Goal: Information Seeking & Learning: Compare options

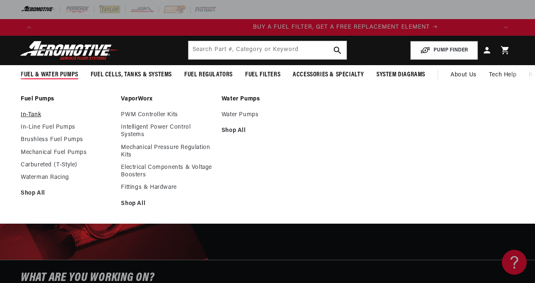
click at [32, 114] on link "In-Tank" at bounding box center [67, 114] width 92 height 7
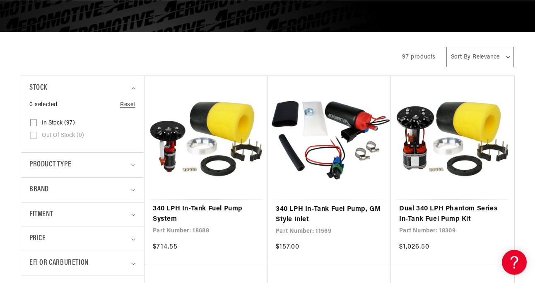
scroll to position [142, 0]
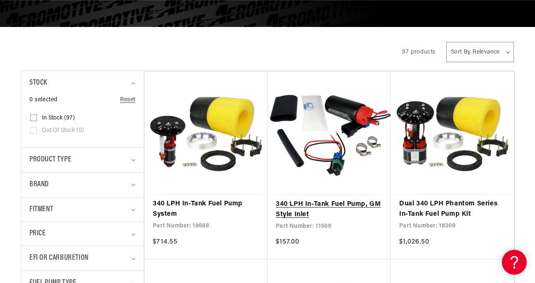
click at [334, 199] on link "340 LPH In-Tank Fuel Pump, GM Style Inlet" at bounding box center [329, 209] width 107 height 21
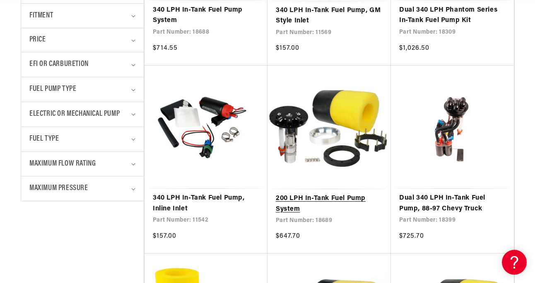
scroll to position [0, 461]
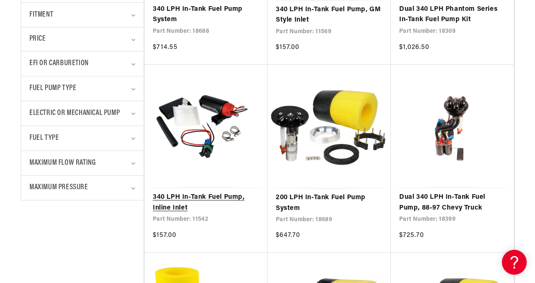
click at [216, 192] on link "340 LPH In-Tank Fuel Pump, Inline Inlet" at bounding box center [206, 202] width 106 height 21
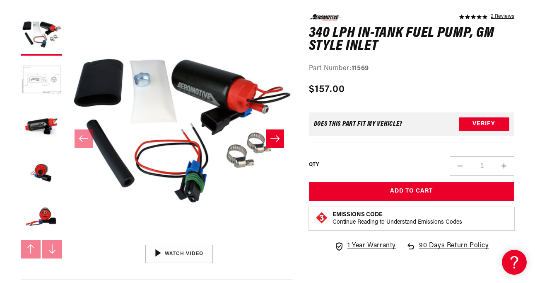
scroll to position [104, 1]
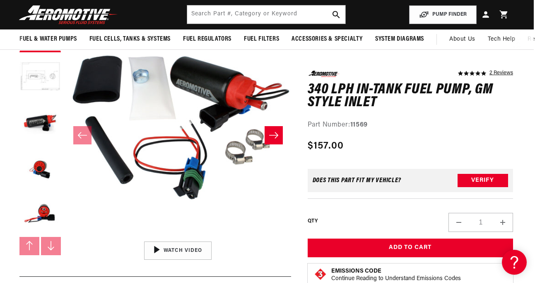
click at [48, 85] on button "Load image 2 in gallery view" at bounding box center [39, 76] width 41 height 41
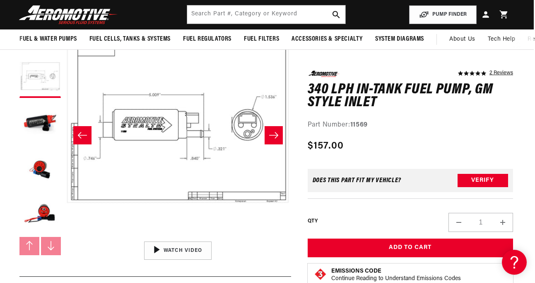
scroll to position [0, 234]
click at [276, 135] on icon "Slide right" at bounding box center [274, 135] width 10 height 8
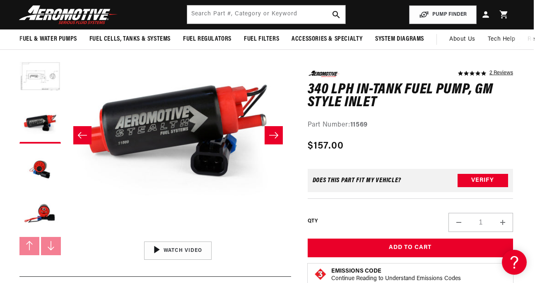
click at [271, 135] on icon "Slide right" at bounding box center [273, 135] width 9 height 6
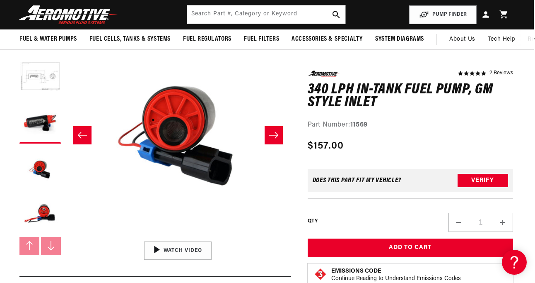
click at [271, 135] on icon "Slide right" at bounding box center [273, 135] width 9 height 6
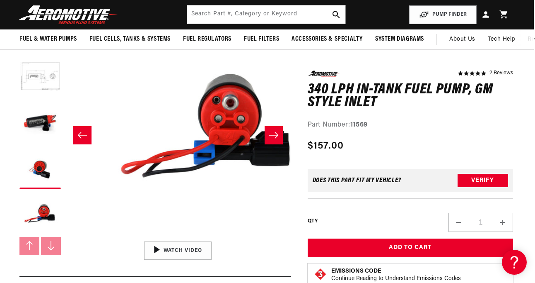
scroll to position [0, 904]
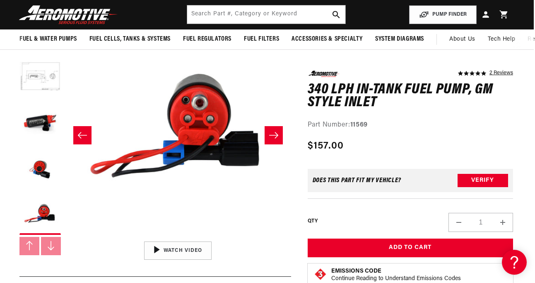
click at [82, 135] on icon "Slide left" at bounding box center [82, 135] width 10 height 8
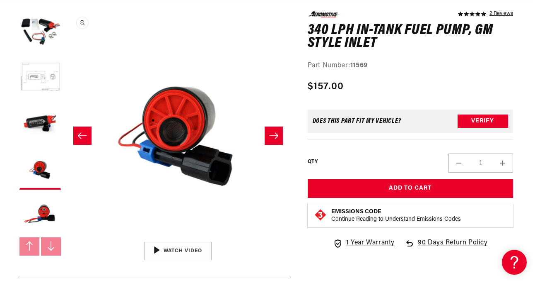
scroll to position [0, 678]
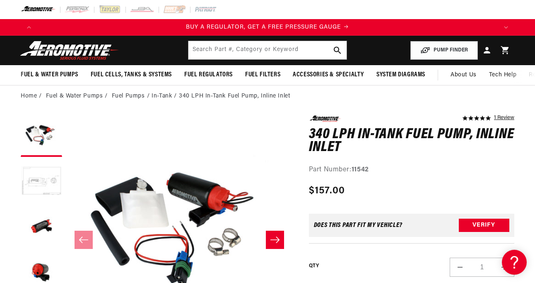
click at [48, 181] on button "Load image 2 in gallery view" at bounding box center [41, 181] width 41 height 41
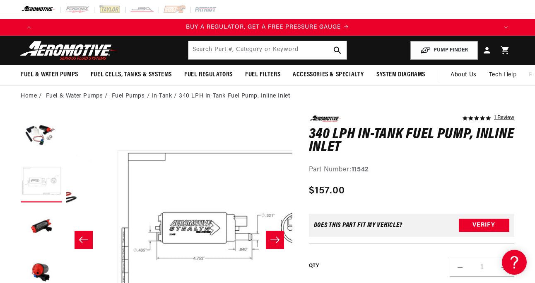
scroll to position [0, 226]
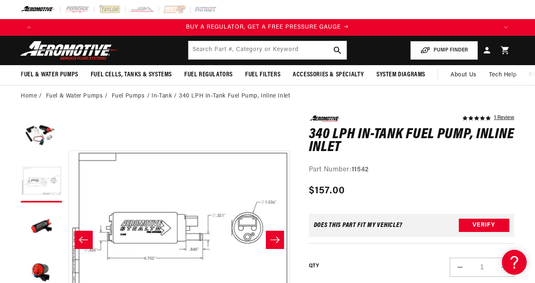
click at [272, 239] on icon "Slide right" at bounding box center [275, 239] width 10 height 8
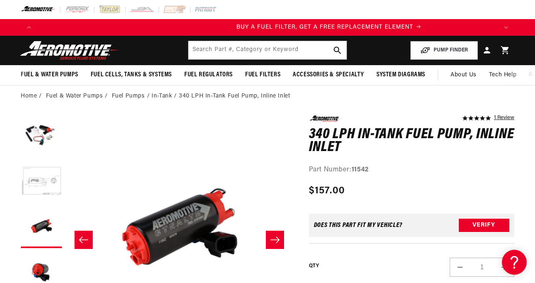
scroll to position [0, 461]
click at [272, 239] on icon "Slide right" at bounding box center [275, 239] width 10 height 8
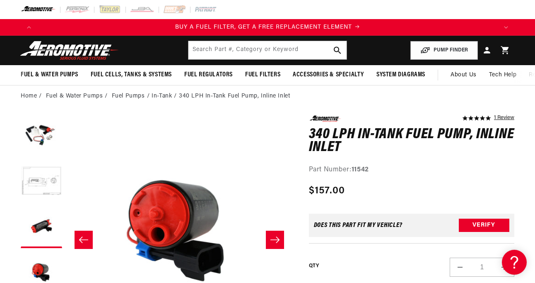
scroll to position [11, 0]
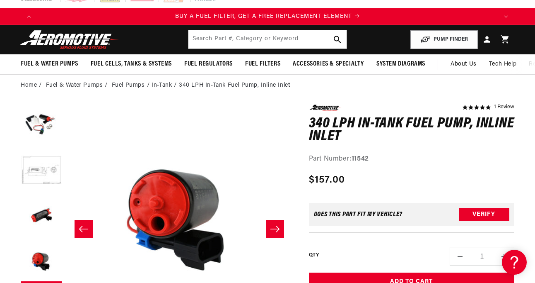
click at [276, 229] on icon "Slide right" at bounding box center [275, 229] width 10 height 8
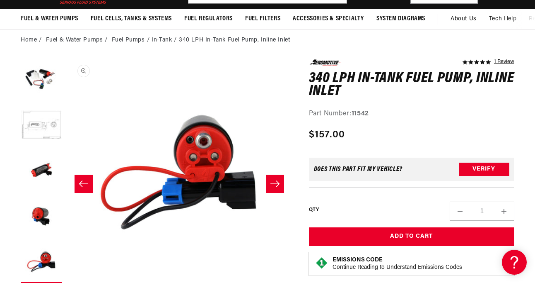
scroll to position [56, 0]
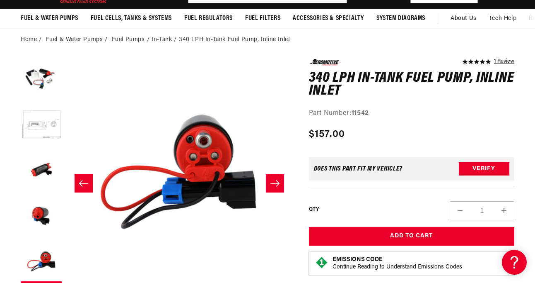
click at [276, 184] on icon "Slide right" at bounding box center [275, 183] width 10 height 8
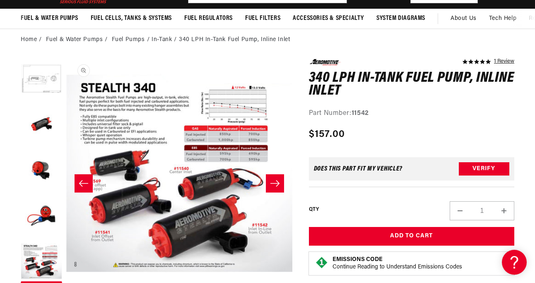
scroll to position [0, 0]
click at [66, 282] on button "Open media 6 in modal" at bounding box center [66, 285] width 0 height 0
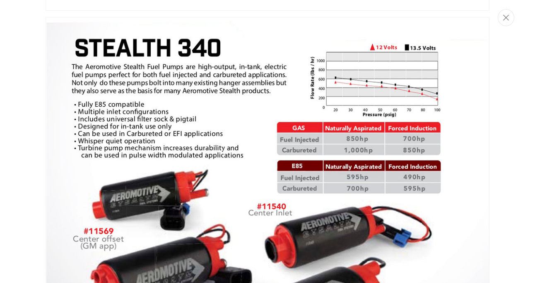
scroll to position [0, 179]
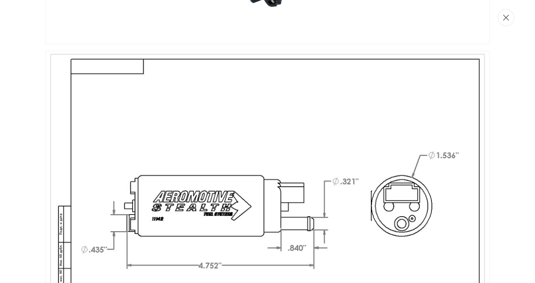
click at [509, 19] on icon "Close" at bounding box center [506, 18] width 6 height 6
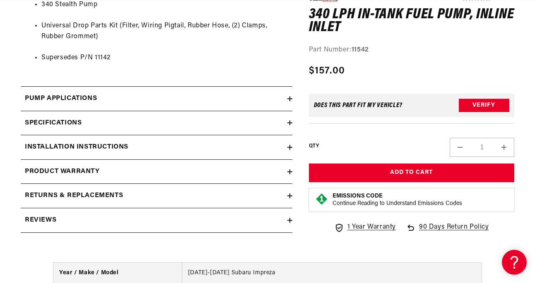
click at [106, 118] on div "Specifications" at bounding box center [154, 123] width 267 height 11
